Goal: Obtain resource: Download file/media

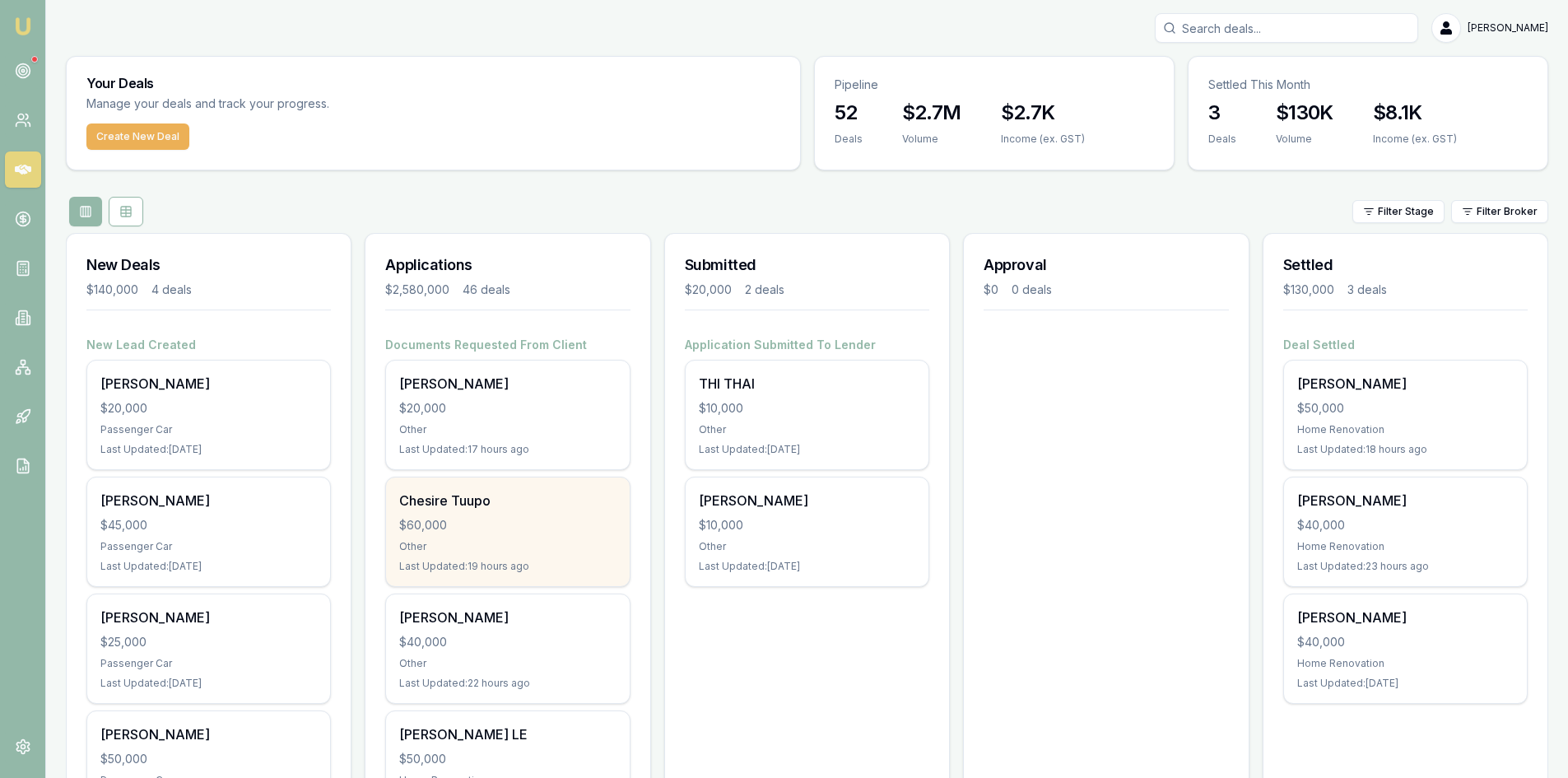
scroll to position [82, 0]
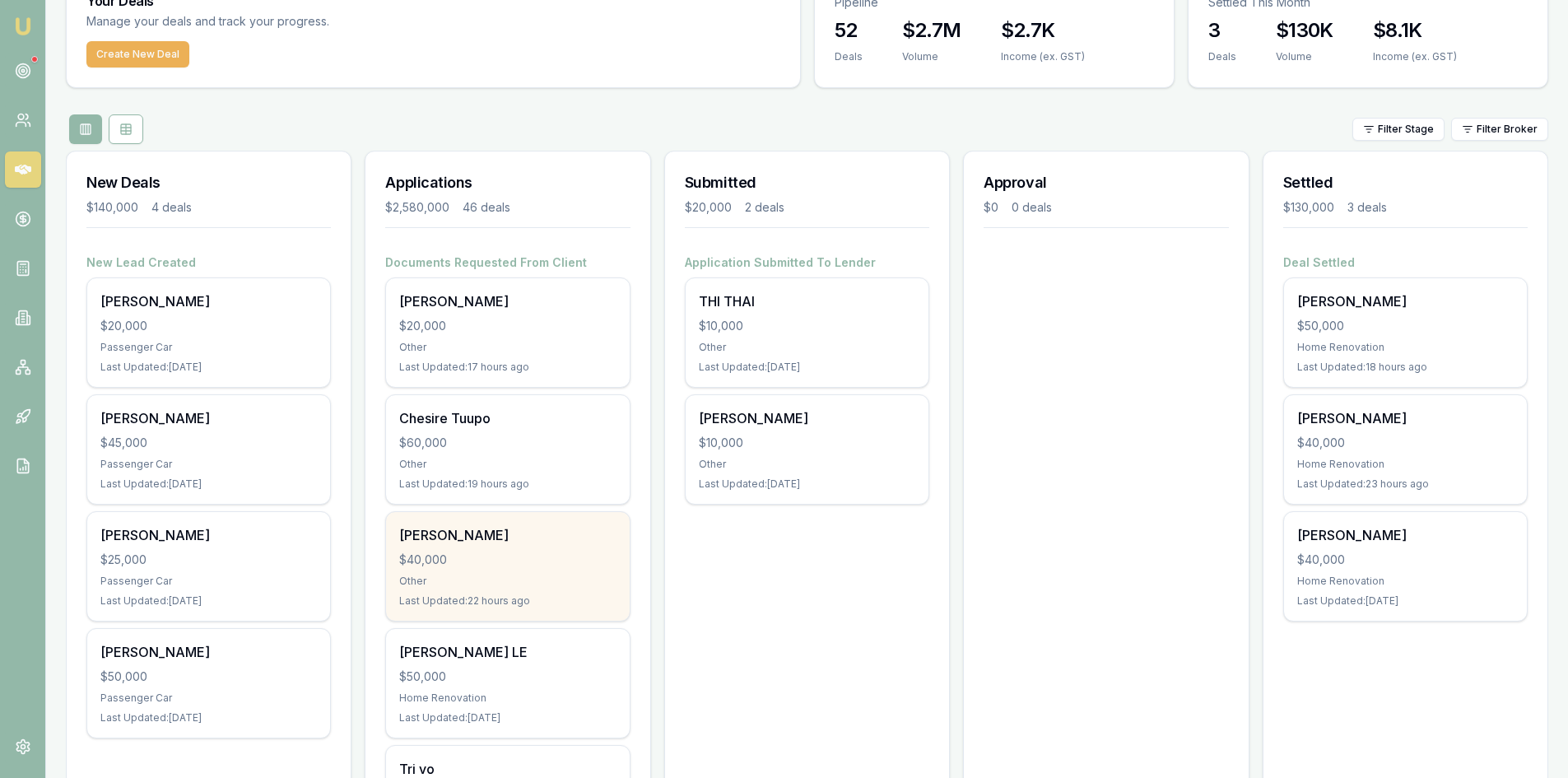
click at [495, 560] on div "$40,000" at bounding box center [507, 559] width 217 height 16
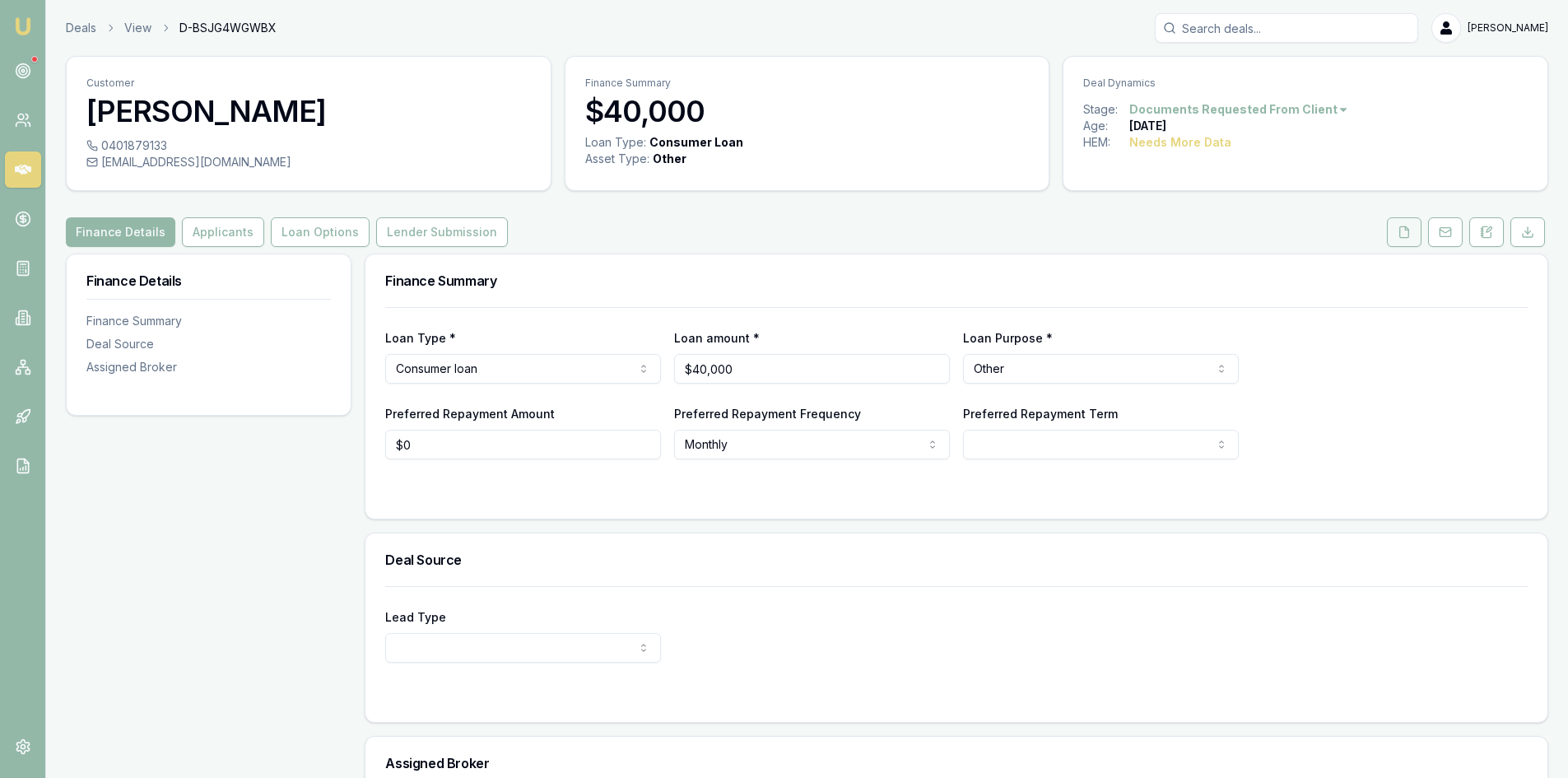
click at [1401, 234] on icon at bounding box center [1405, 232] width 9 height 11
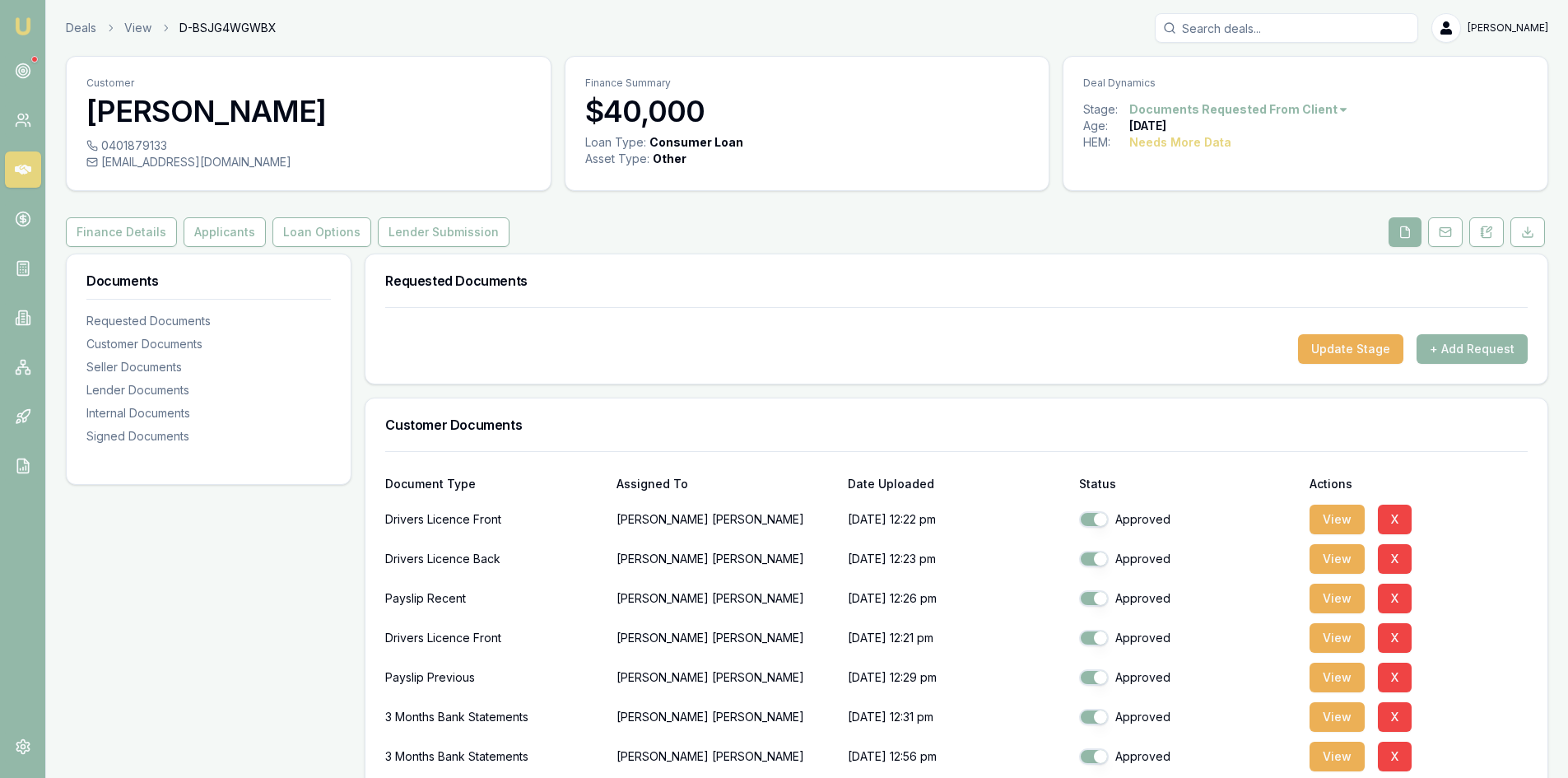
scroll to position [165, 0]
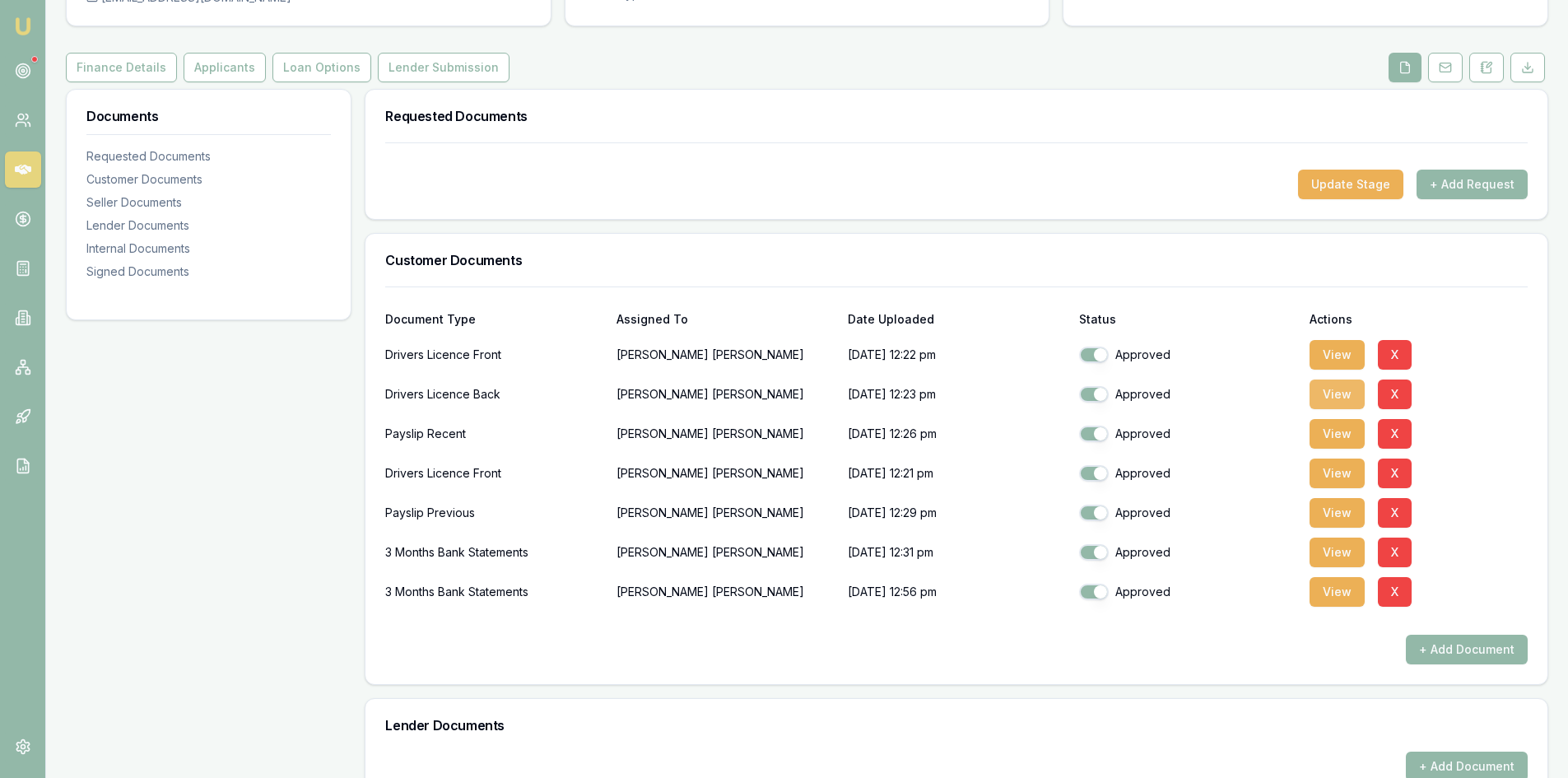
click at [1352, 396] on button "View" at bounding box center [1337, 394] width 55 height 30
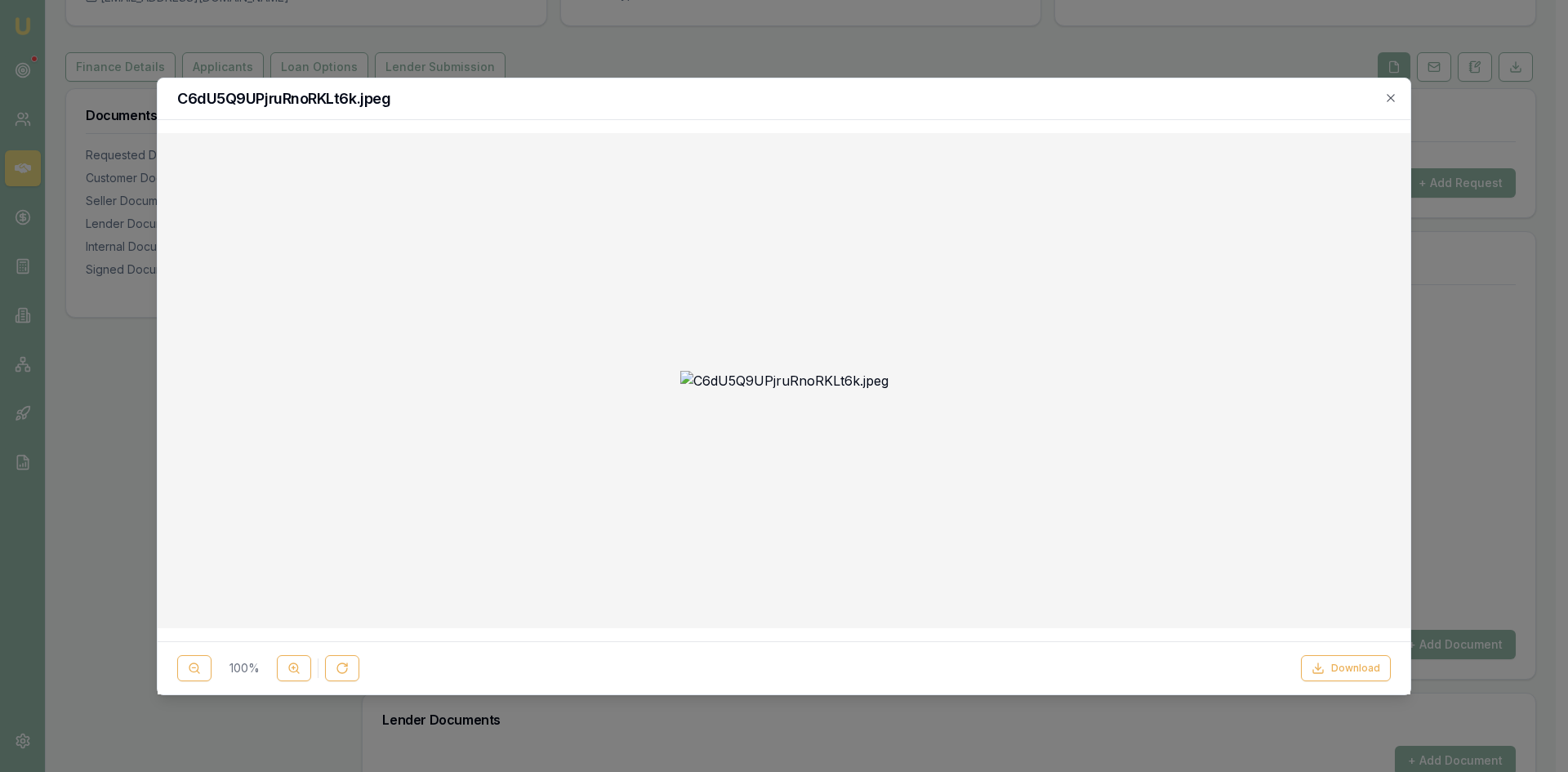
click at [839, 371] on img at bounding box center [784, 380] width 208 height 19
click at [1394, 96] on icon "button" at bounding box center [1391, 99] width 13 height 13
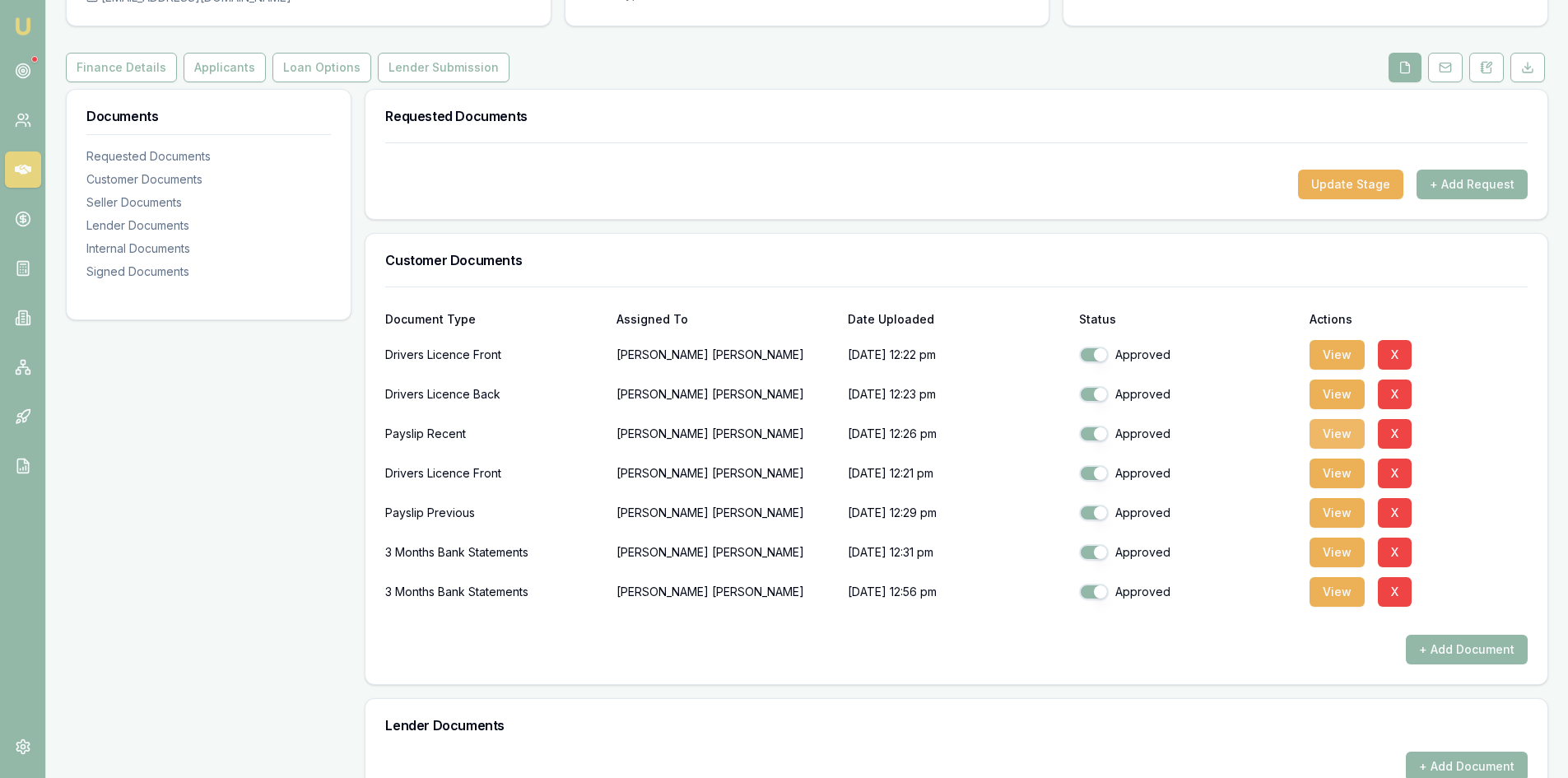
click at [1329, 441] on button "View" at bounding box center [1337, 433] width 55 height 30
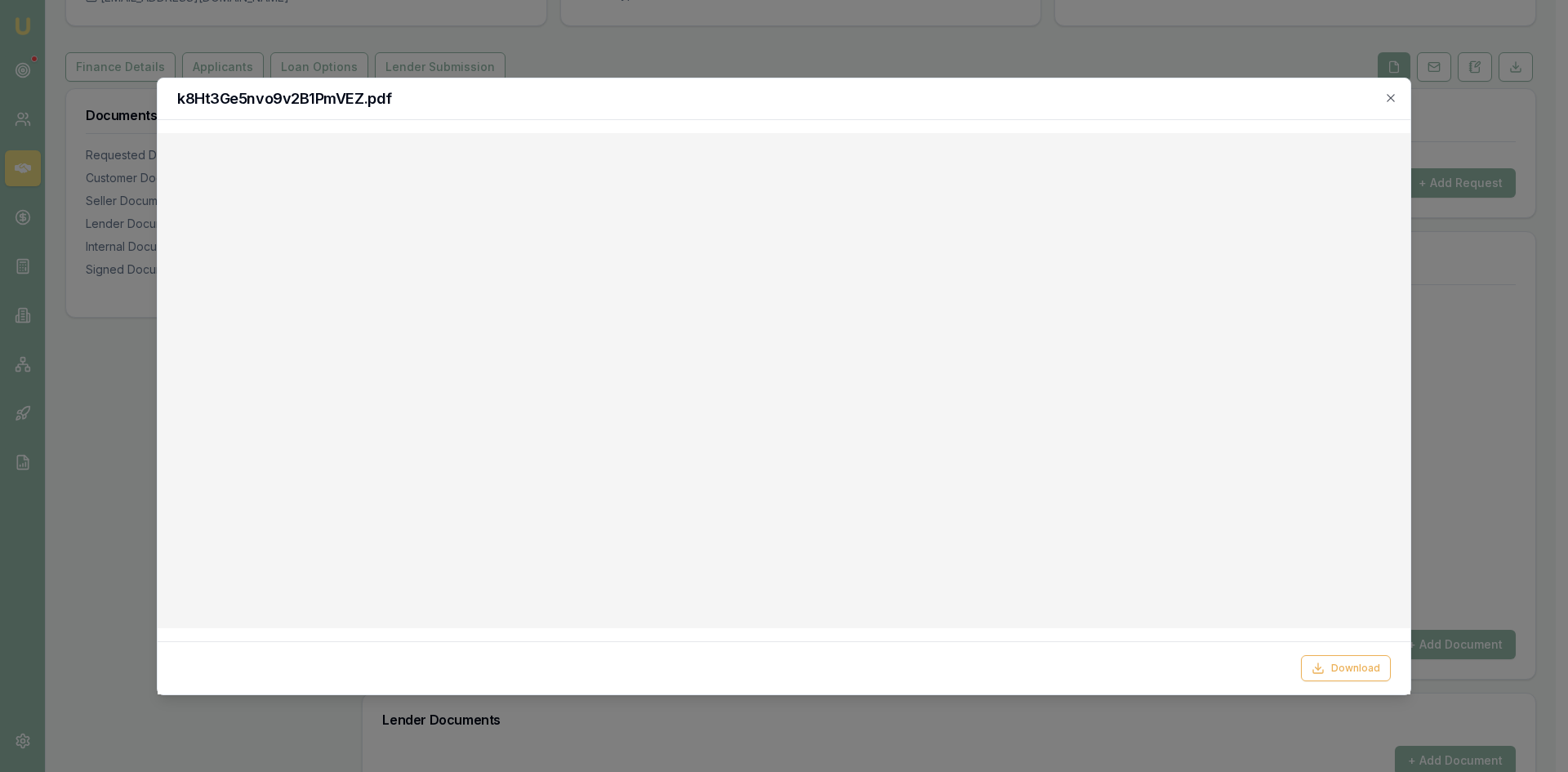
click at [1399, 96] on div "k8Ht3Ge5nvo9v2B1PmVEZ.pdf" at bounding box center [784, 99] width 1253 height 41
click at [1394, 96] on icon "button" at bounding box center [1391, 99] width 13 height 13
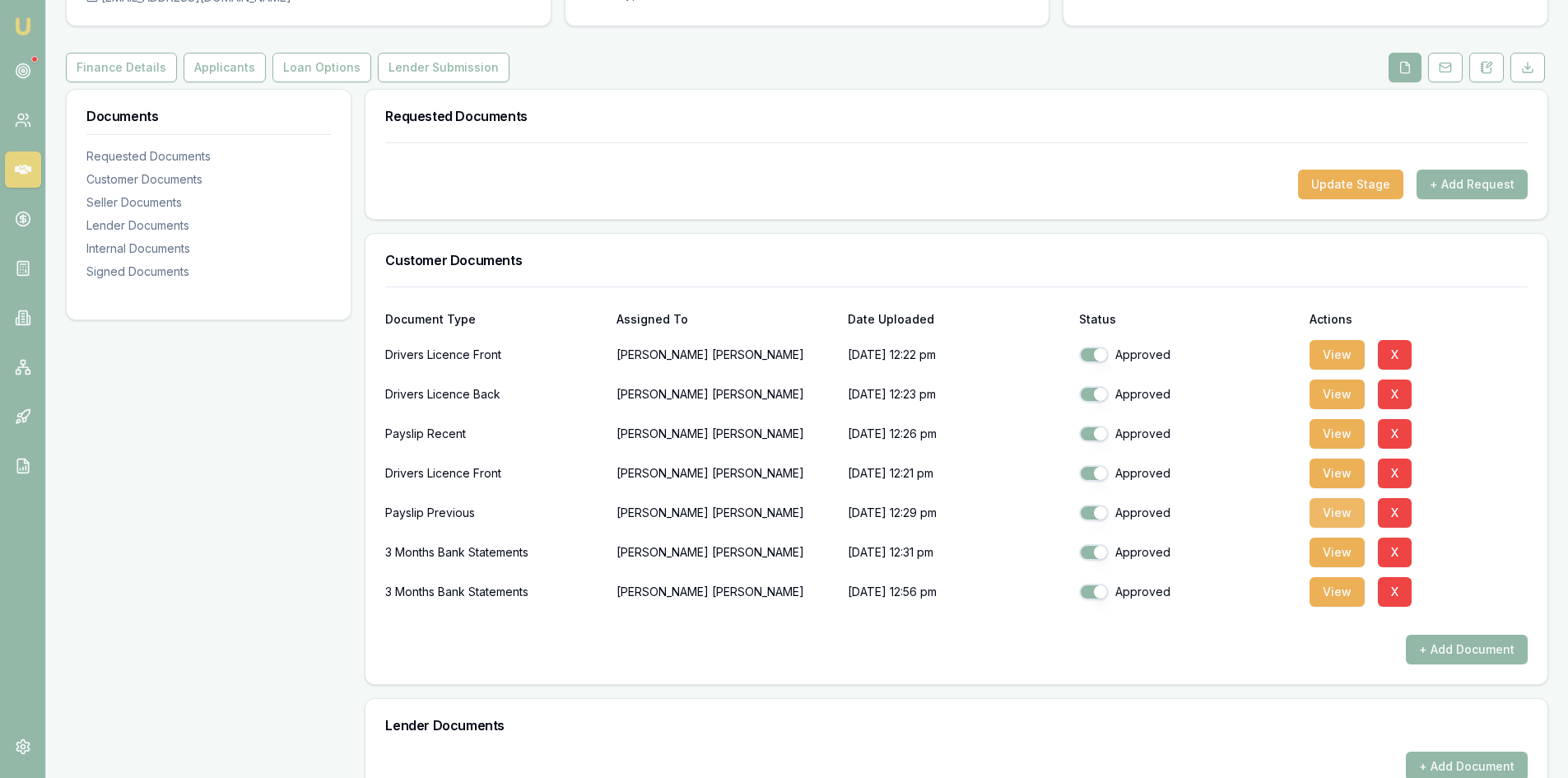
click at [1327, 512] on button "View" at bounding box center [1337, 512] width 55 height 30
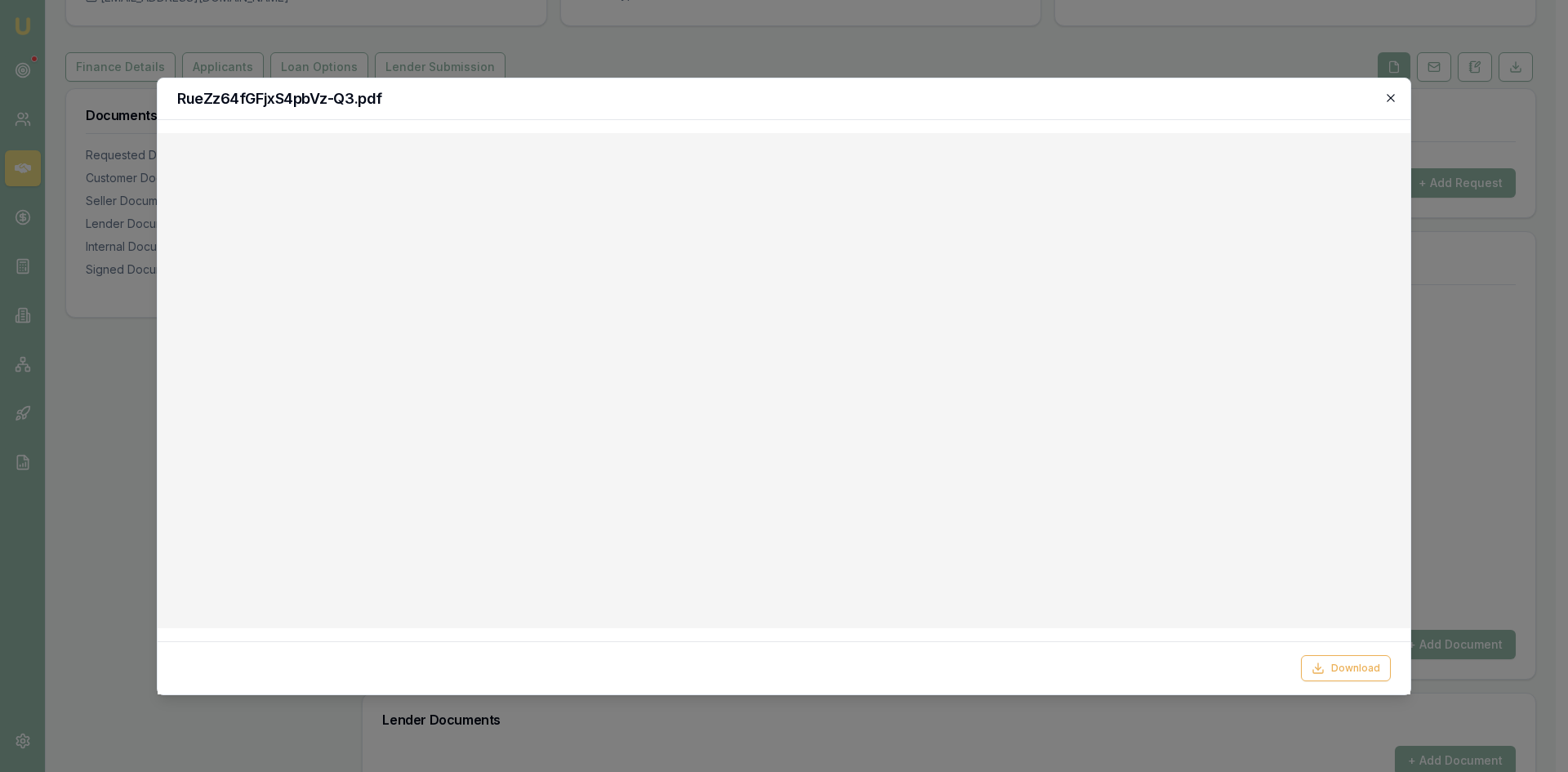
click at [1388, 101] on icon "button" at bounding box center [1390, 97] width 8 height 8
